Goal: Task Accomplishment & Management: Manage account settings

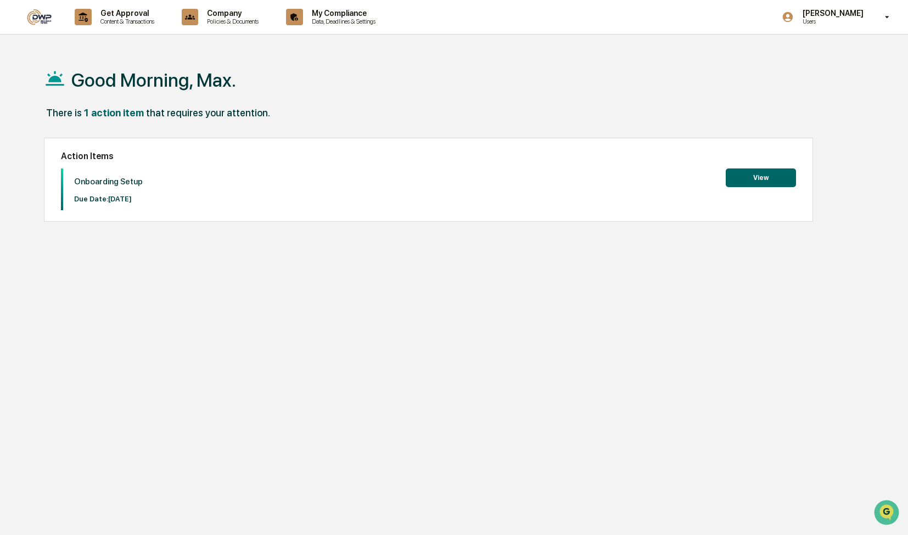
click at [762, 175] on button "View" at bounding box center [761, 178] width 70 height 19
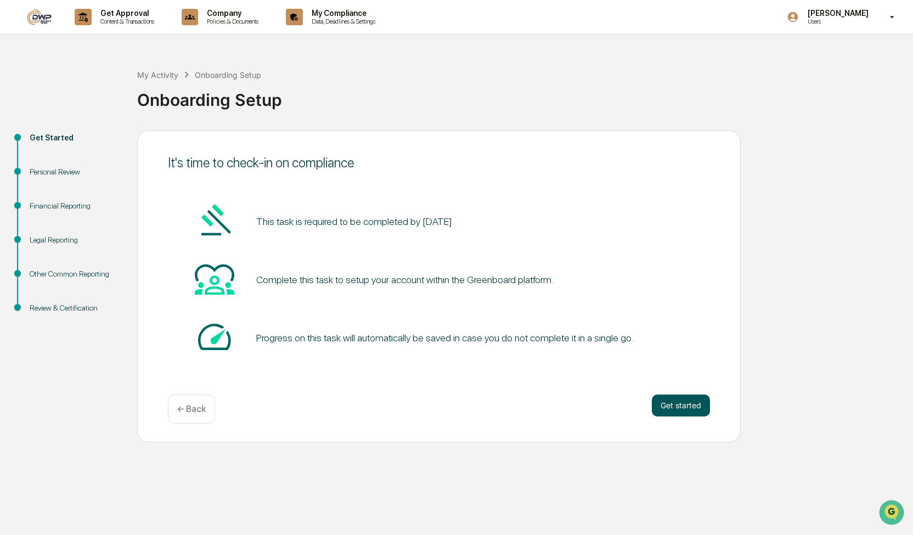
click at [668, 402] on button "Get started" at bounding box center [681, 406] width 58 height 22
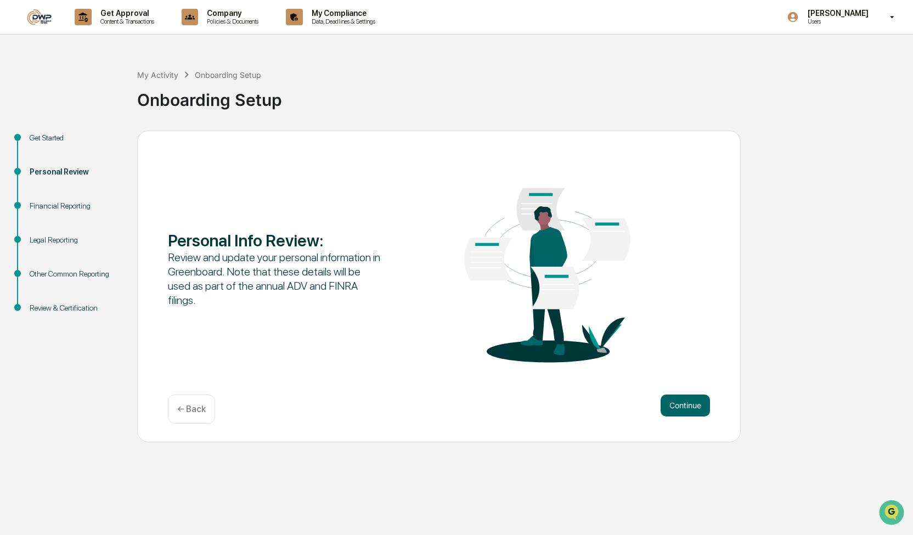
click at [668, 402] on button "Continue" at bounding box center [685, 406] width 49 height 22
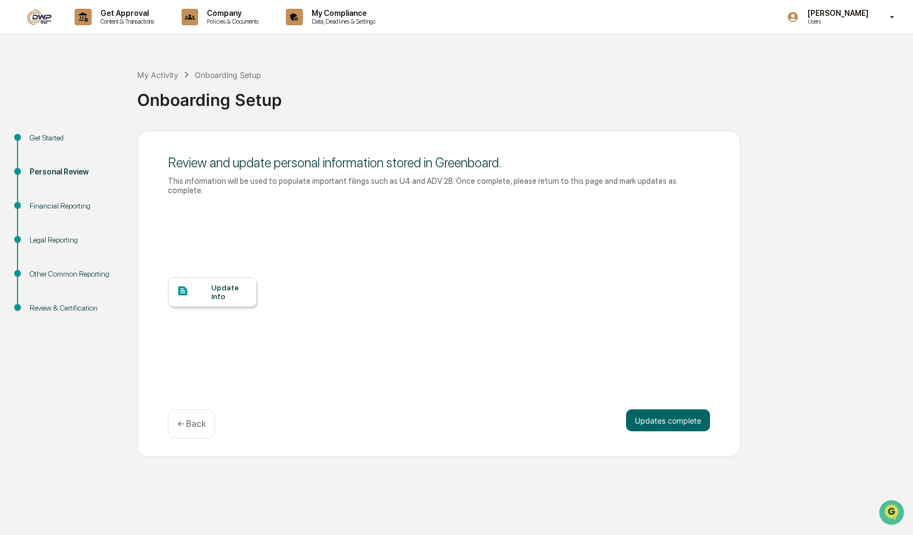
click at [218, 283] on div "Update Info" at bounding box center [229, 292] width 37 height 18
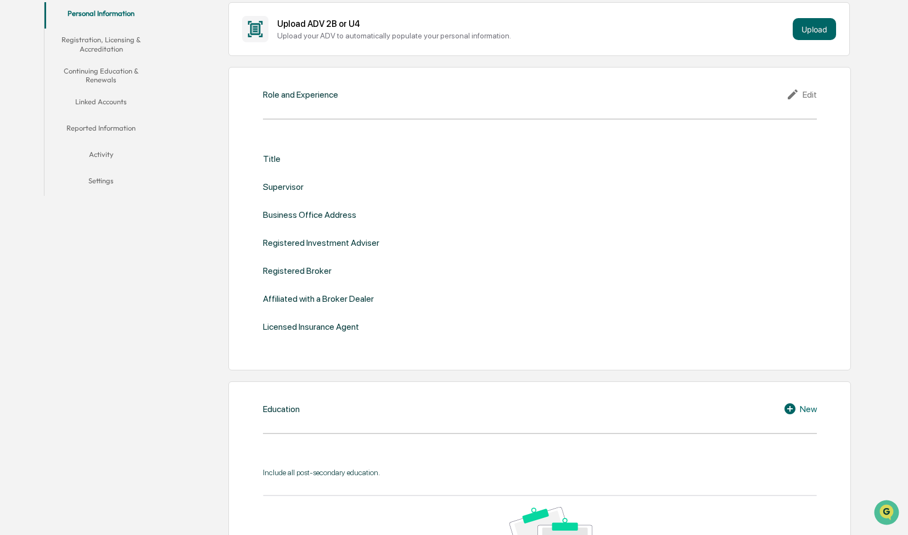
scroll to position [216, 0]
click at [302, 111] on div "Role and Experience Edit Title Supervisor Business Office Address Registered In…" at bounding box center [539, 218] width 622 height 304
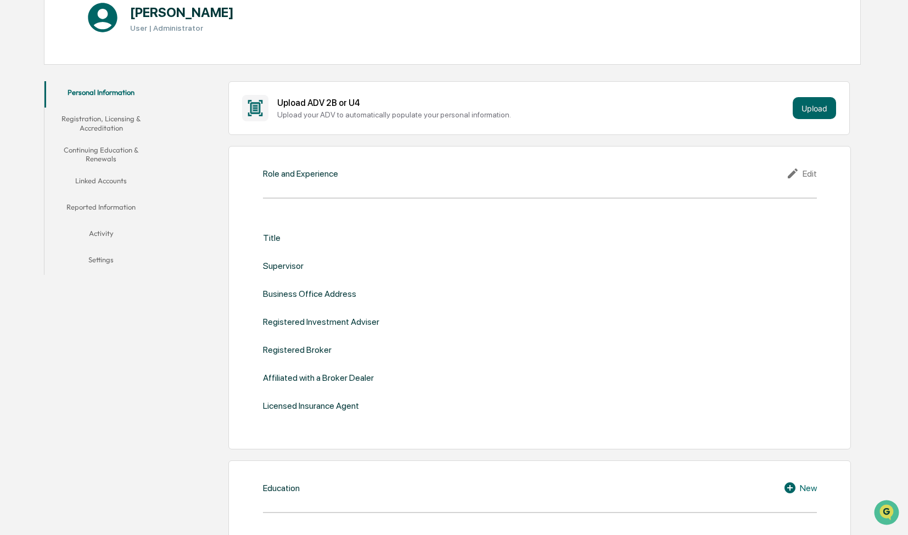
scroll to position [0, 0]
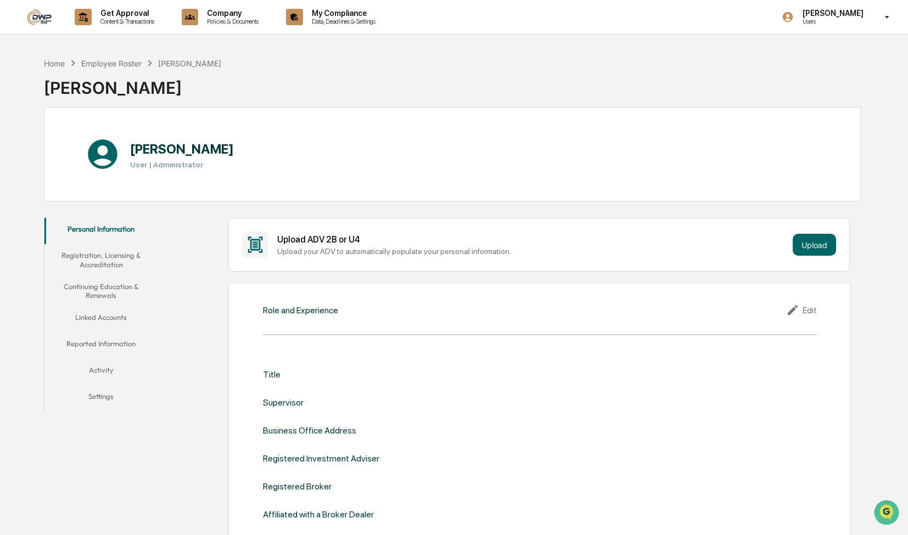
click at [101, 267] on button "Registration, Licensing & Accreditation" at bounding box center [101, 259] width 114 height 31
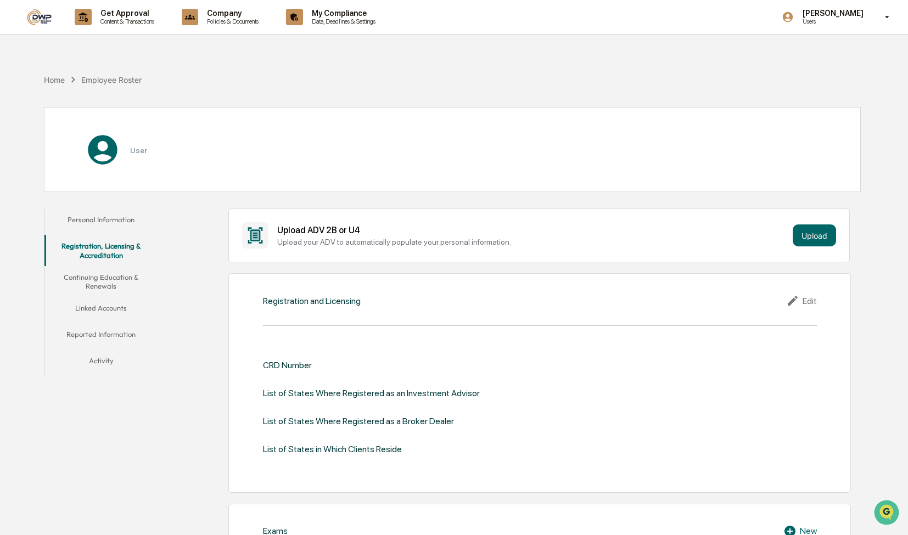
click at [101, 286] on button "Continuing Education & Renewals" at bounding box center [101, 281] width 114 height 31
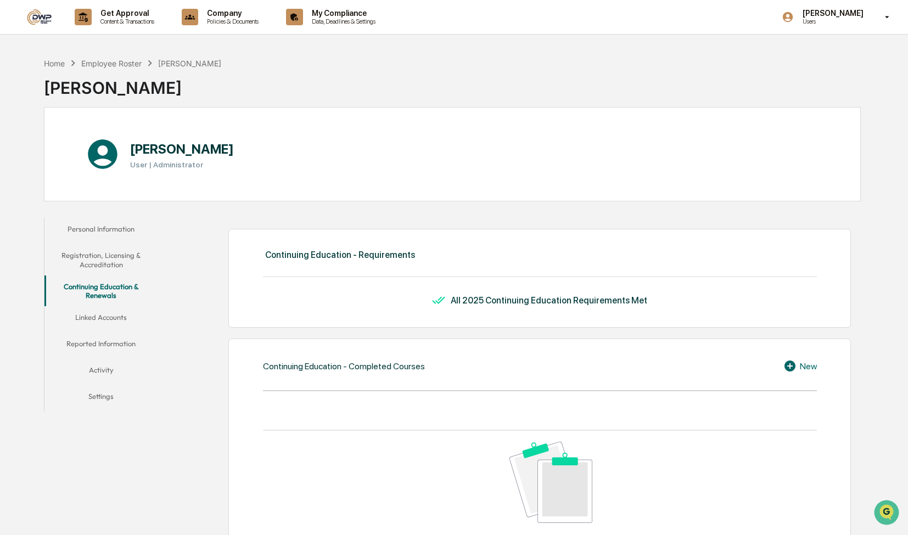
click at [100, 301] on div "Personal Information Registration, Licensing & Accreditation Continuing Educati…" at bounding box center [101, 315] width 114 height 194
click at [98, 319] on button "Linked Accounts" at bounding box center [101, 319] width 114 height 26
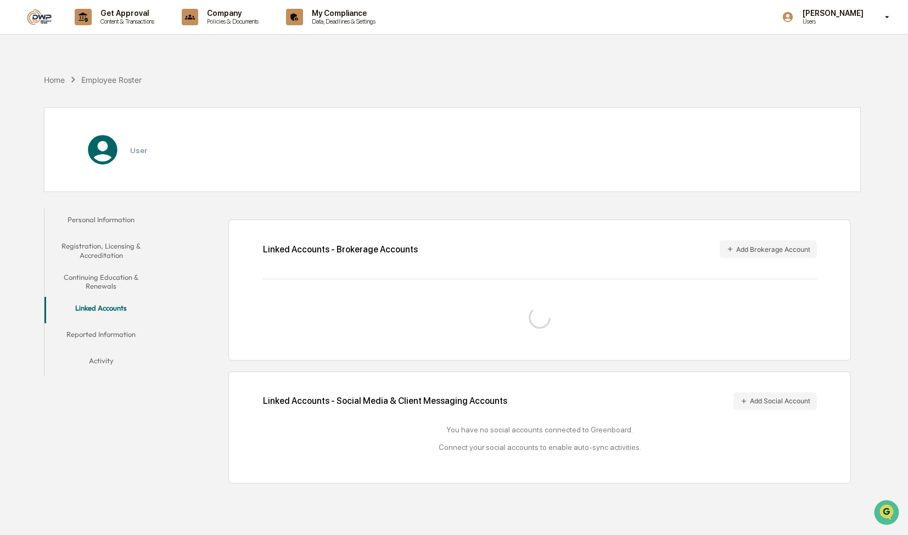
click at [99, 339] on button "Reported Information" at bounding box center [101, 336] width 114 height 26
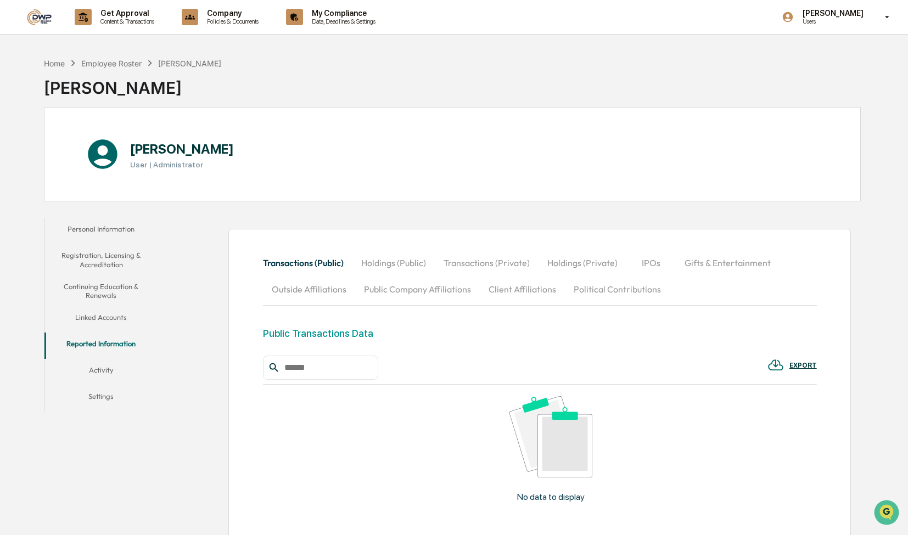
click at [96, 369] on button "Activity" at bounding box center [101, 372] width 114 height 26
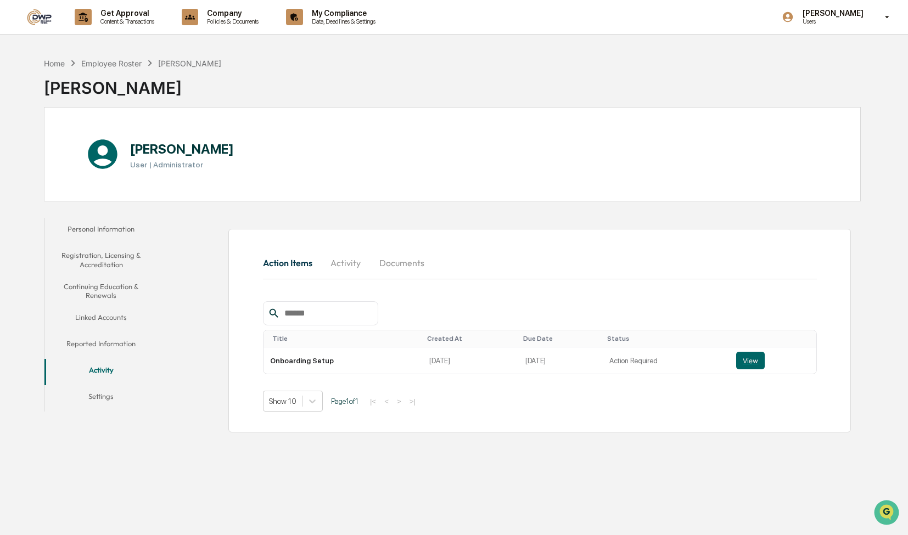
click at [91, 229] on button "Personal Information" at bounding box center [101, 231] width 114 height 26
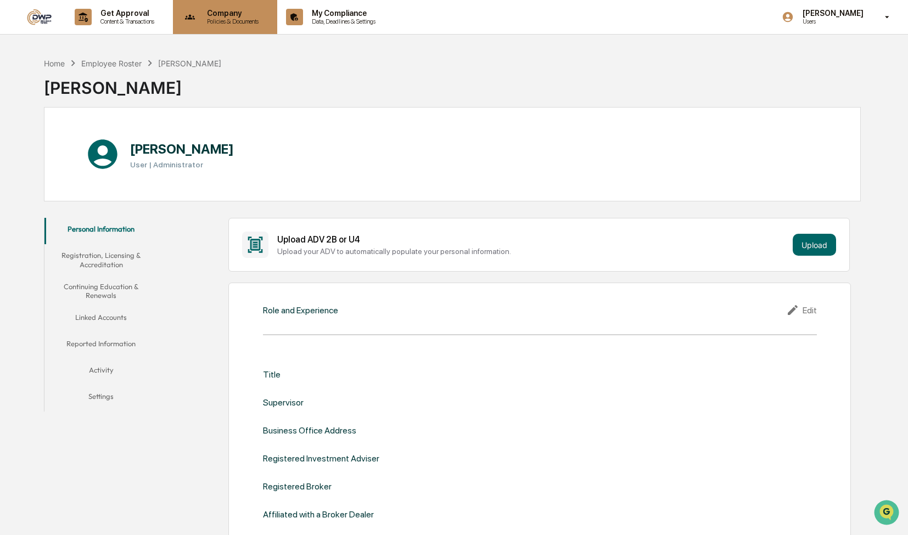
click at [199, 19] on icon at bounding box center [190, 17] width 17 height 17
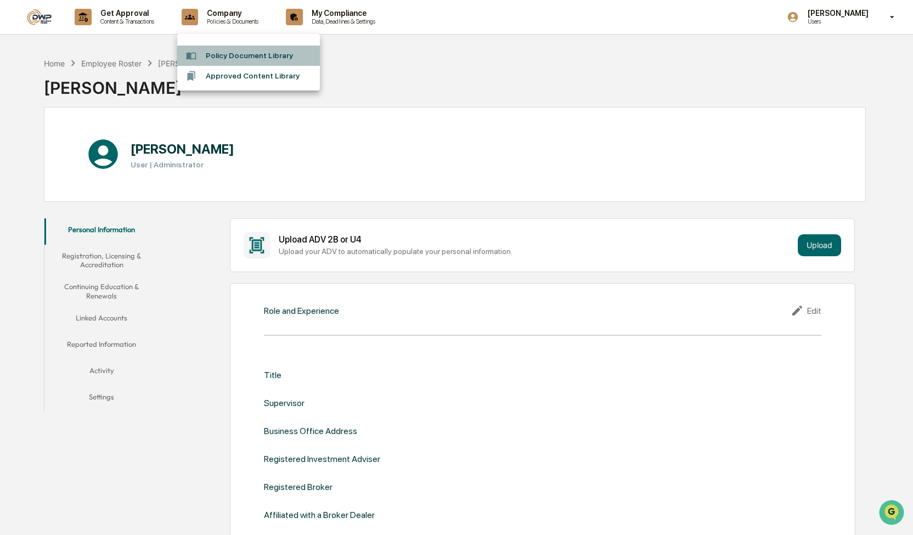
click at [237, 59] on li "Policy Document Library" at bounding box center [248, 56] width 143 height 20
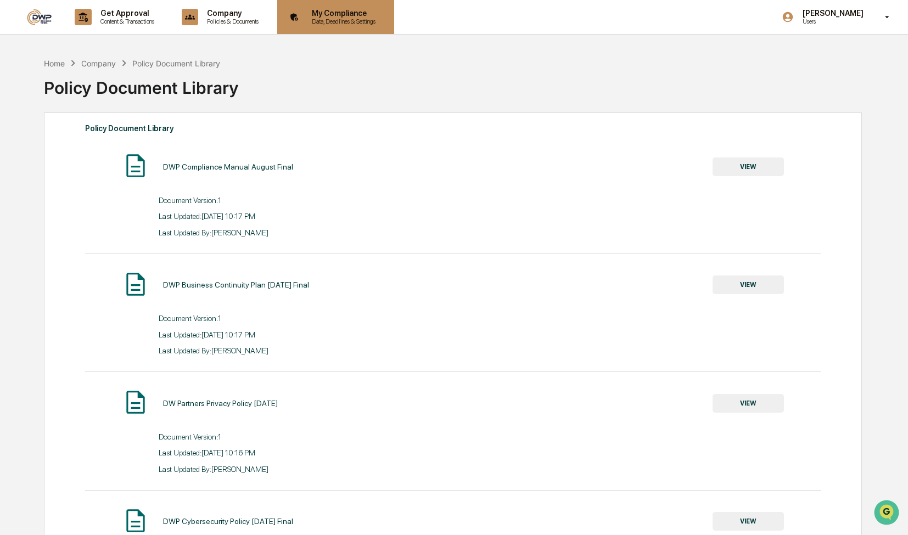
click at [322, 24] on p "Data, Deadlines & Settings" at bounding box center [342, 22] width 78 height 8
